Goal: Check status

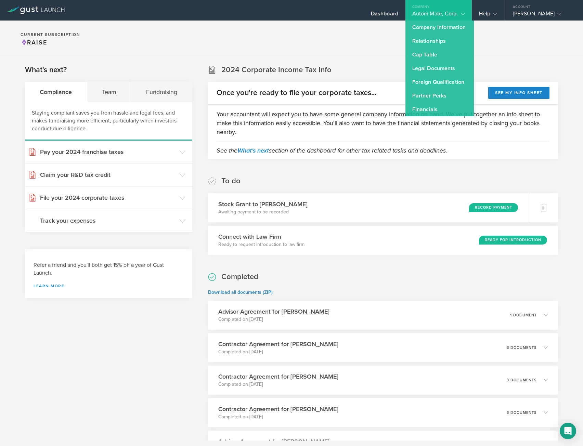
click at [324, 30] on section "Current Subscription Raise" at bounding box center [291, 39] width 583 height 36
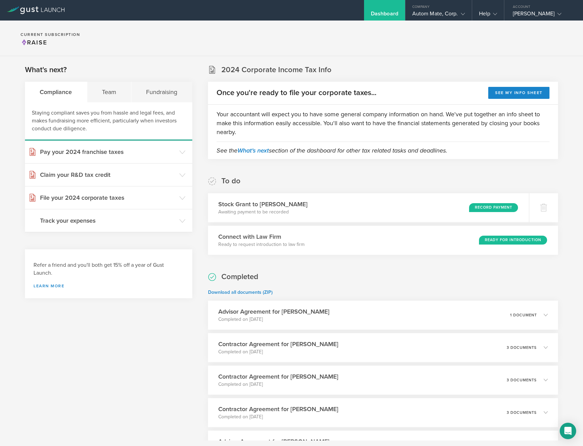
click at [275, 35] on section "Current Subscription Raise" at bounding box center [291, 39] width 583 height 36
click at [289, 34] on section "Current Subscription Raise" at bounding box center [291, 39] width 583 height 36
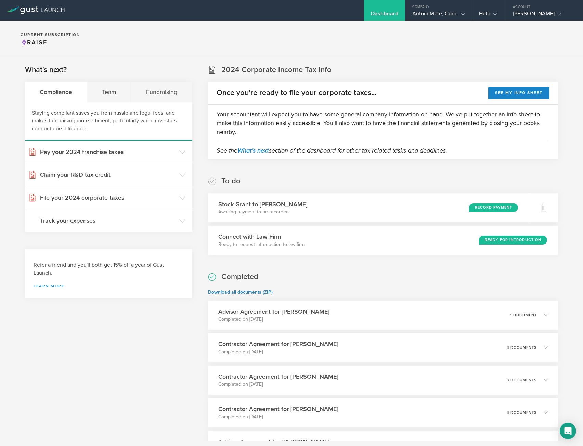
click at [303, 177] on div "To do Stock Grant to Michael Randall Awaiting payment to be recorded Record Pay…" at bounding box center [383, 215] width 350 height 79
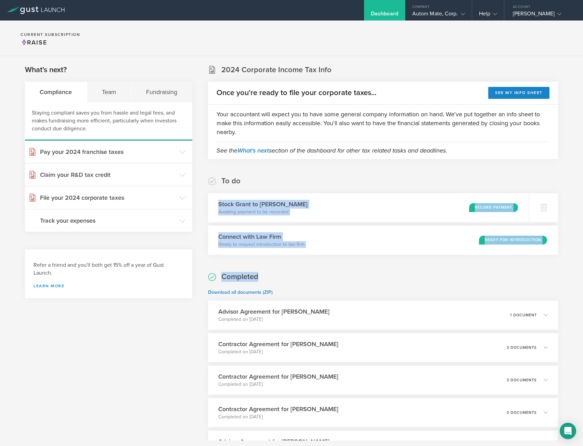
drag, startPoint x: 312, startPoint y: 167, endPoint x: 364, endPoint y: 267, distance: 112.9
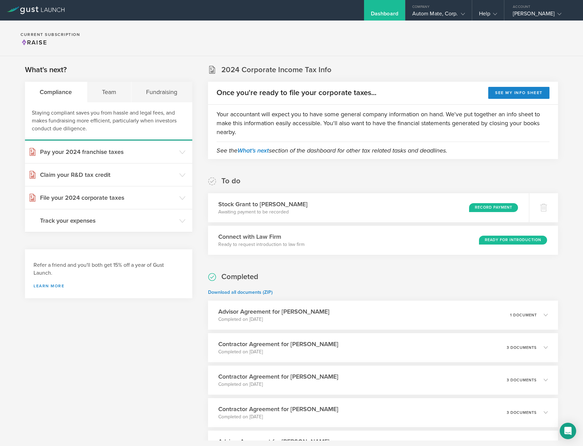
drag, startPoint x: 180, startPoint y: 52, endPoint x: 143, endPoint y: 36, distance: 40.4
click at [179, 51] on section "Current Subscription Raise" at bounding box center [291, 39] width 583 height 36
click at [253, 38] on section "Current Subscription Raise" at bounding box center [291, 39] width 583 height 36
click at [218, 54] on section "Current Subscription Raise" at bounding box center [291, 39] width 583 height 36
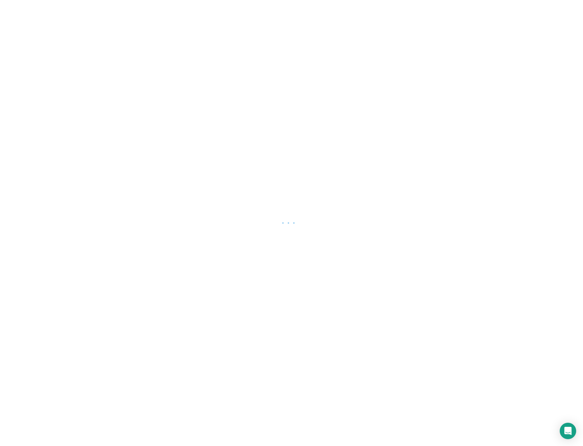
click at [225, 43] on div at bounding box center [291, 223] width 583 height 446
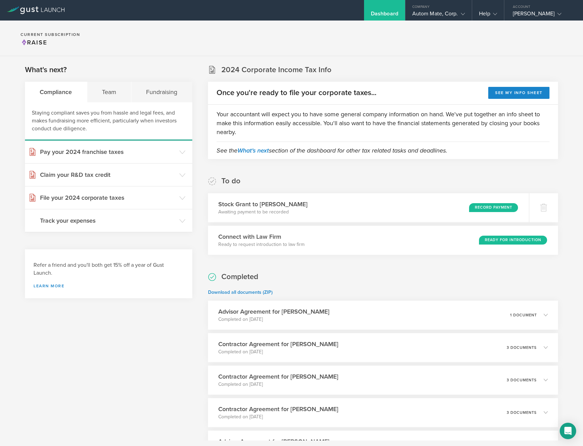
click at [192, 30] on section "Current Subscription Raise" at bounding box center [291, 39] width 583 height 36
